Goal: Find specific page/section: Find specific page/section

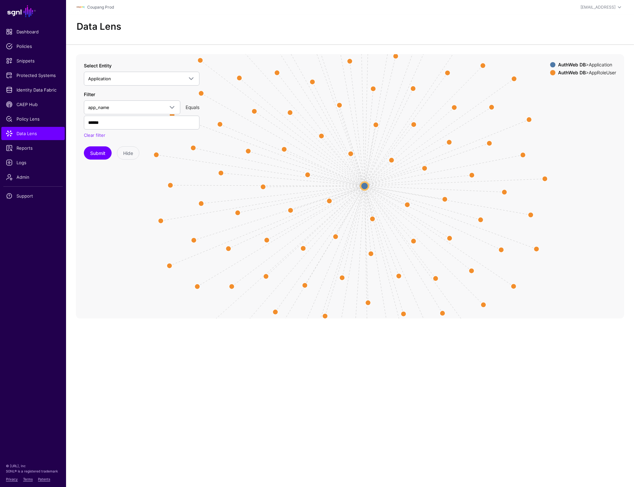
click at [41, 73] on span "Protected Systems" at bounding box center [33, 75] width 54 height 7
